Goal: Entertainment & Leisure: Consume media (video, audio)

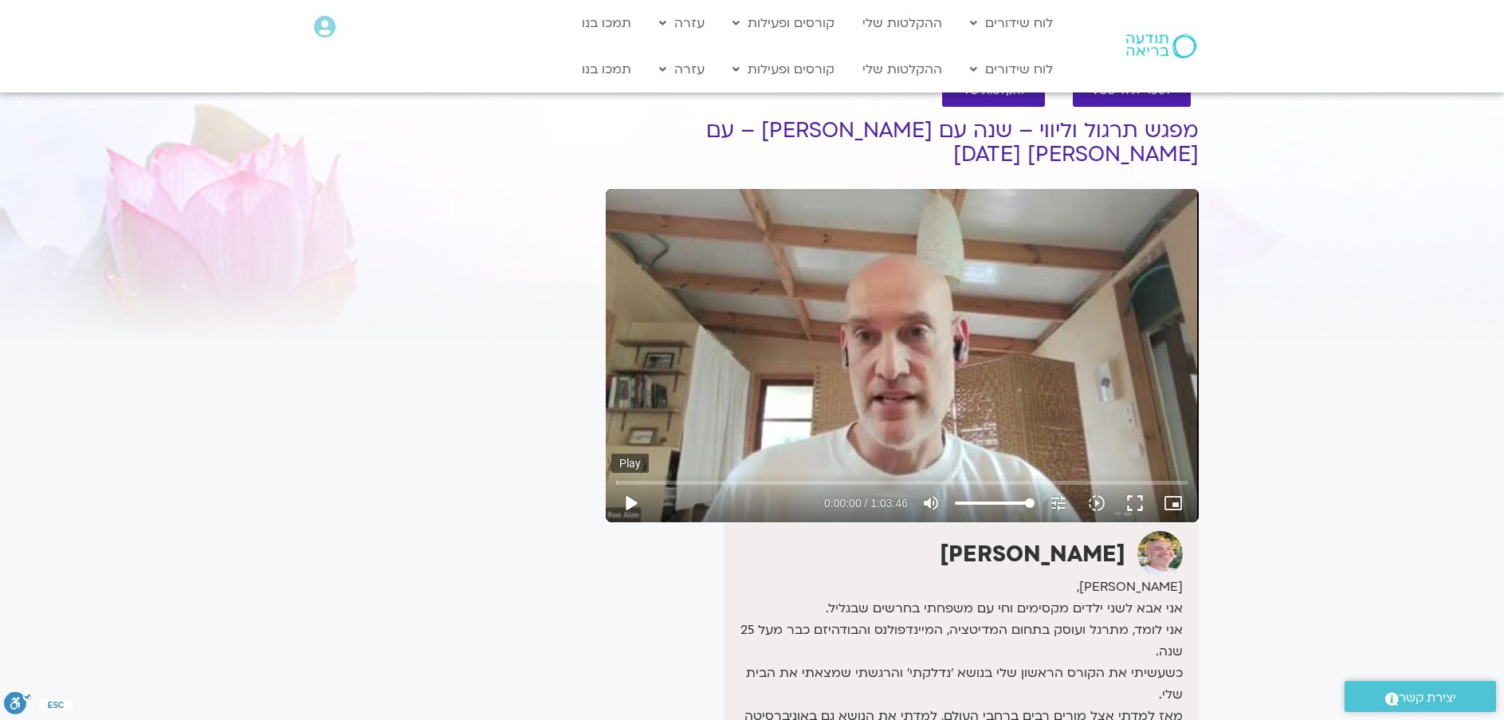
click at [627, 500] on button "play_arrow" at bounding box center [630, 503] width 38 height 38
click at [740, 479] on input "Seek" at bounding box center [901, 482] width 571 height 10
click at [760, 482] on input "Seek" at bounding box center [901, 482] width 571 height 10
click at [790, 483] on input "Seek" at bounding box center [901, 482] width 571 height 10
click at [801, 482] on input "Seek" at bounding box center [901, 482] width 571 height 10
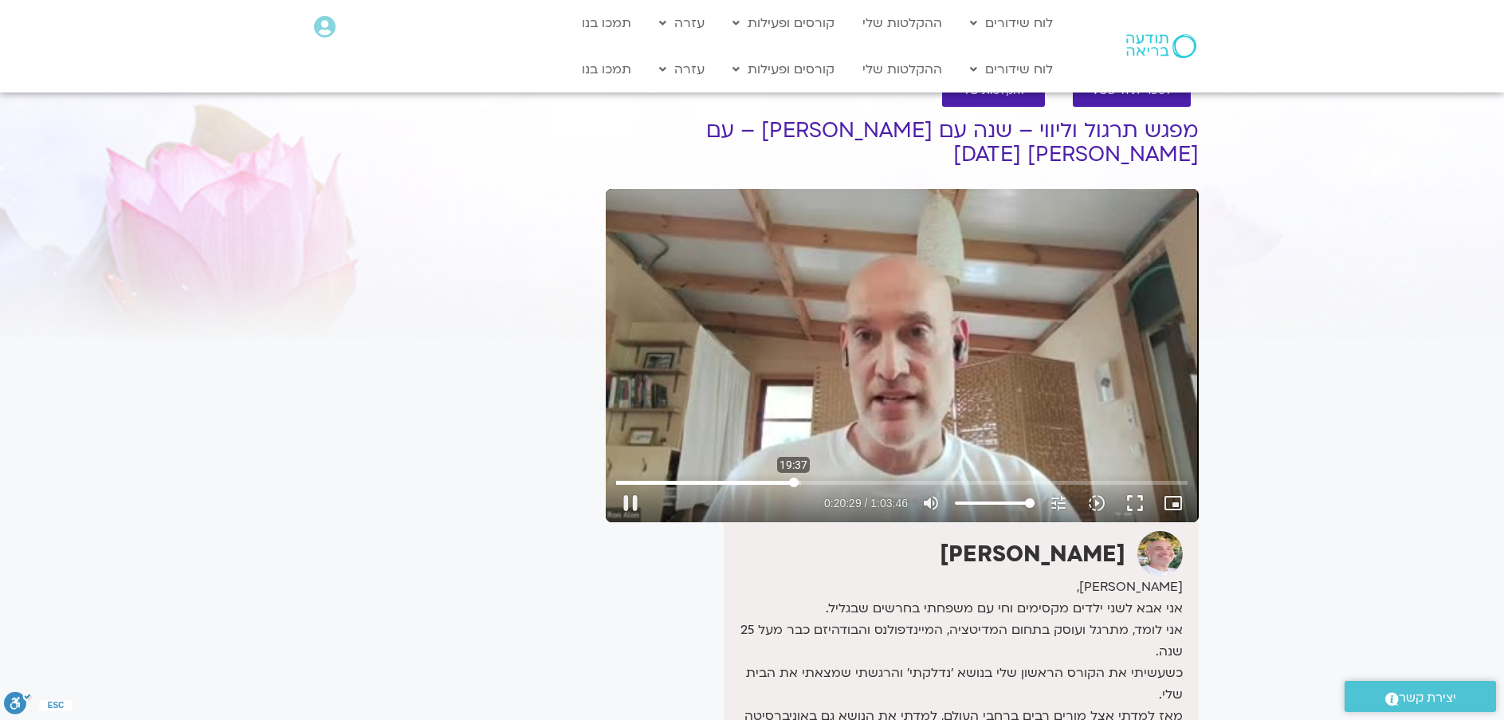
click at [794, 482] on input "Seek" at bounding box center [901, 482] width 571 height 10
click at [823, 484] on input "Seek" at bounding box center [901, 482] width 571 height 10
click at [845, 483] on input "Seek" at bounding box center [901, 482] width 571 height 10
click at [627, 498] on button "pause" at bounding box center [630, 503] width 38 height 38
click at [619, 499] on button "play_arrow" at bounding box center [630, 503] width 38 height 38
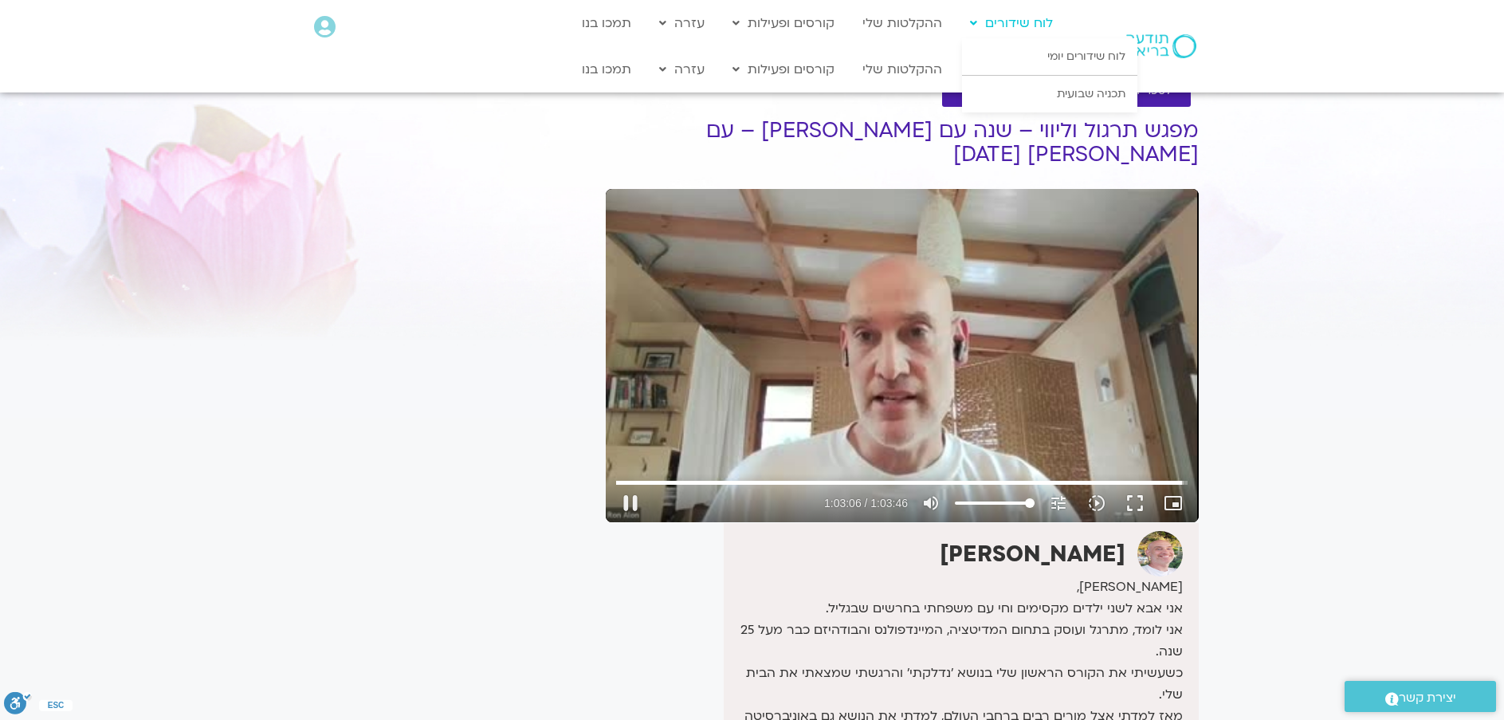
type input "3786.706501"
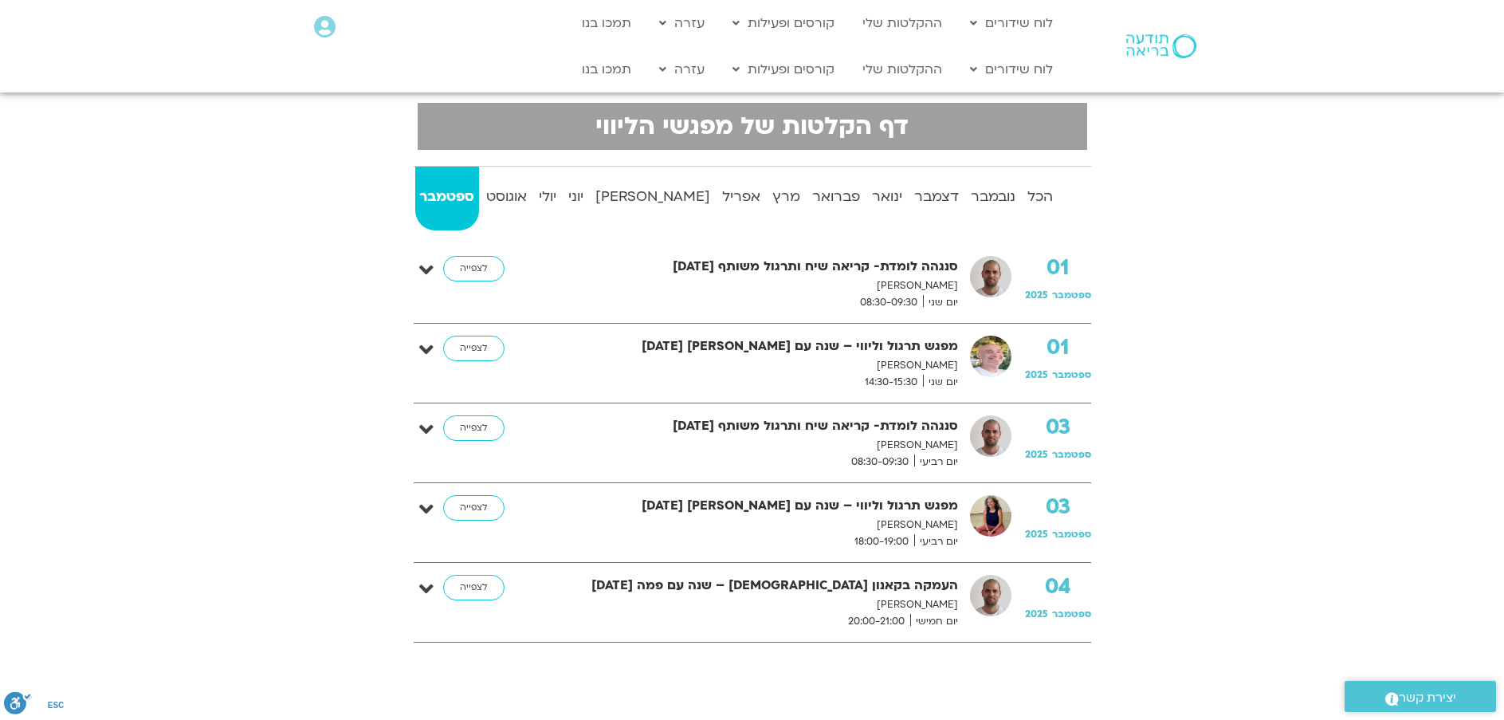
scroll to position [204, 0]
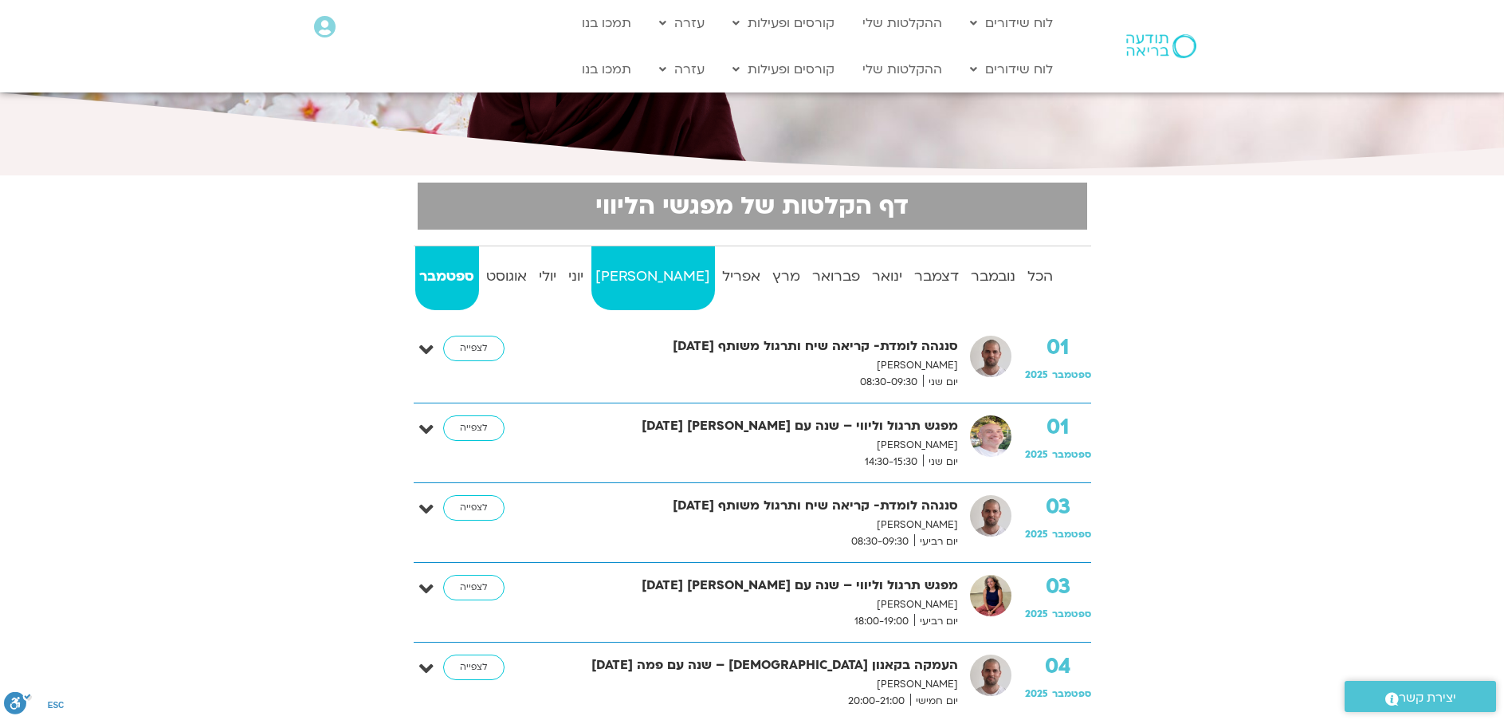
click at [645, 271] on strong "[PERSON_NAME]" at bounding box center [653, 277] width 124 height 24
